Goal: Find specific page/section: Find specific page/section

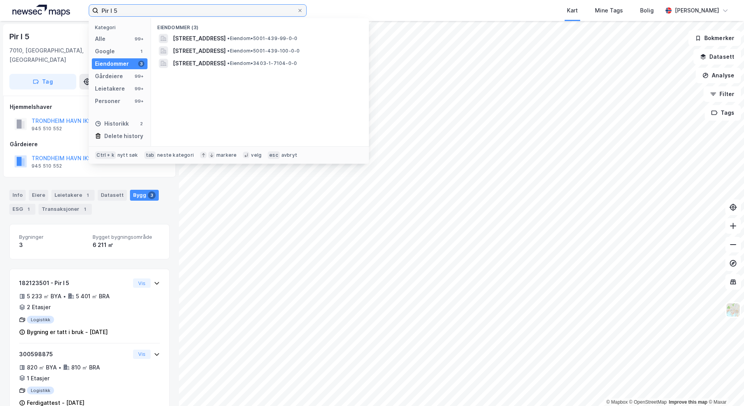
drag, startPoint x: 144, startPoint y: 11, endPoint x: 83, endPoint y: 9, distance: 61.1
click at [83, 9] on div "Pir I 5 Kategori Alle 99+ Google 1 Eiendommer 3 Gårdeiere 99+ Leietakere 99+ Pe…" at bounding box center [372, 10] width 744 height 21
paste input "I 10"
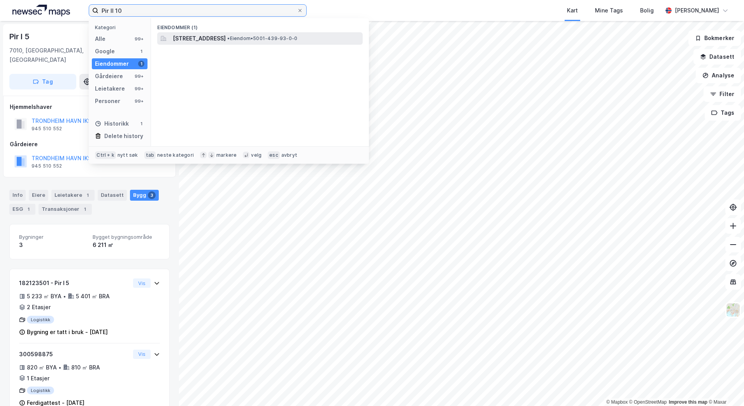
type input "Pir II 10"
click at [203, 36] on span "[STREET_ADDRESS]" at bounding box center [199, 38] width 53 height 9
